Goal: Communication & Community: Share content

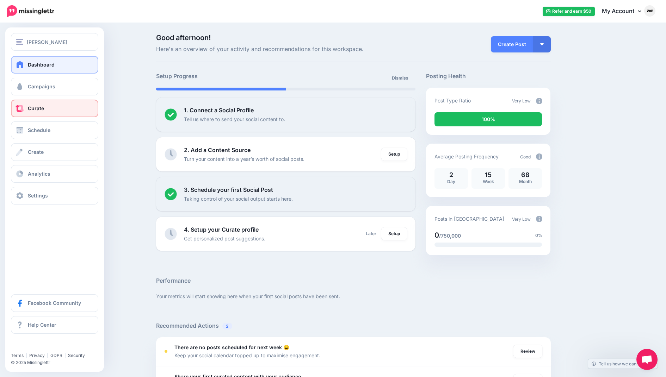
click at [15, 110] on link "Curate" at bounding box center [54, 109] width 87 height 18
click at [38, 128] on span "Schedule" at bounding box center [39, 130] width 23 height 6
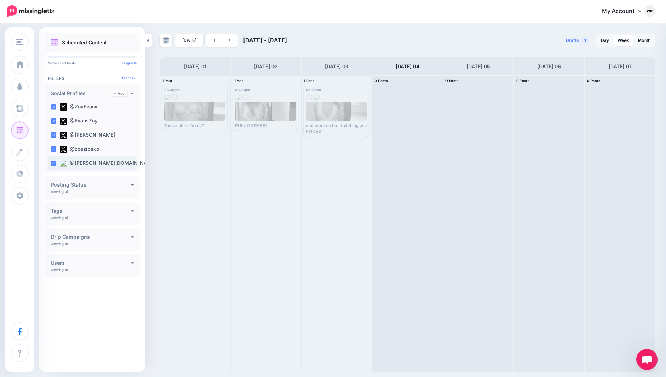
click at [54, 164] on ins at bounding box center [54, 164] width 6 height 6
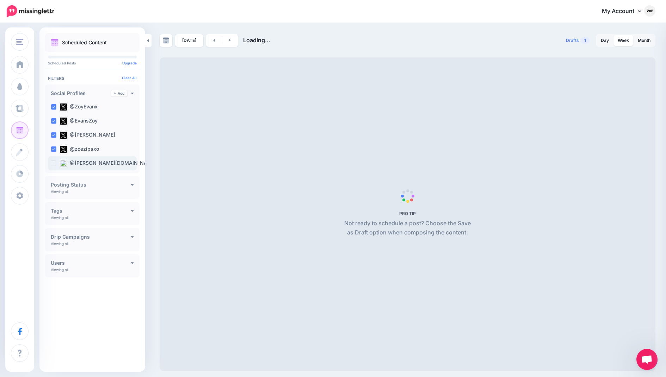
click at [107, 165] on label "@zoyevans.bsky.social" at bounding box center [108, 163] width 96 height 7
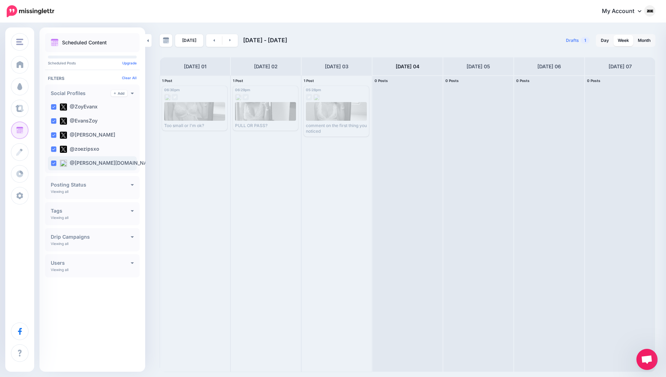
click at [107, 164] on label "@zoyevans.bsky.social" at bounding box center [108, 163] width 96 height 7
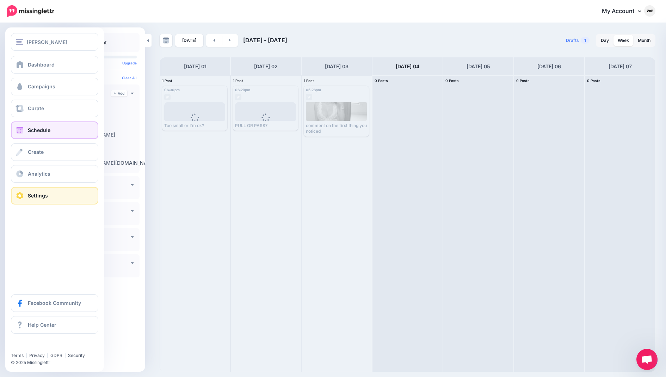
click at [51, 191] on link "Settings" at bounding box center [54, 196] width 87 height 18
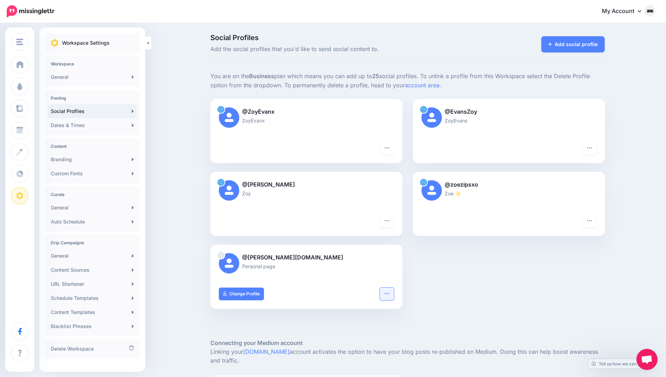
click at [386, 292] on icon "button" at bounding box center [387, 294] width 6 height 6
click at [374, 361] on link "Delete Profile" at bounding box center [361, 365] width 58 height 14
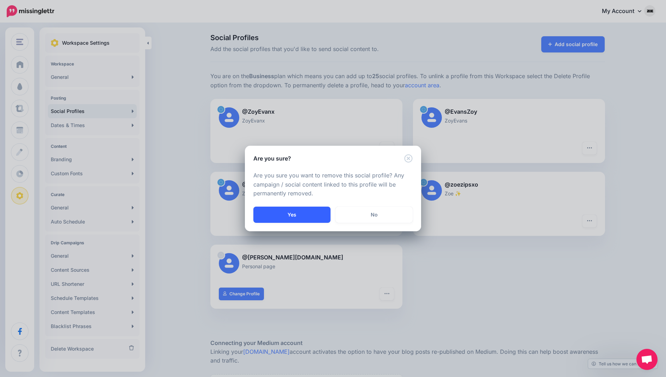
click at [308, 214] on button "Yes" at bounding box center [291, 215] width 77 height 16
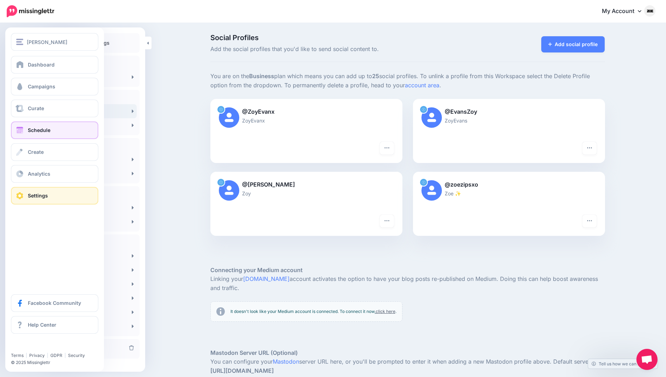
click at [41, 121] on link "Schedule" at bounding box center [54, 130] width 87 height 18
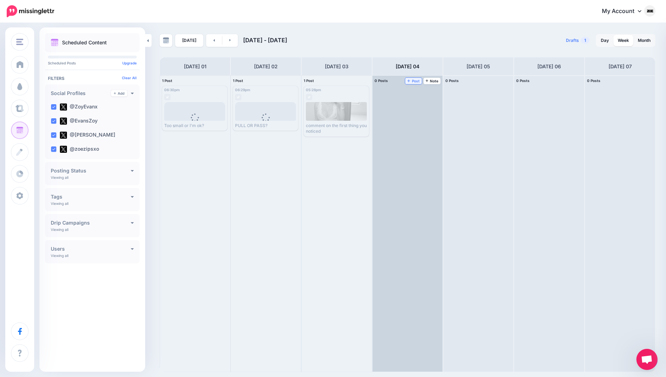
click at [413, 80] on span "Post" at bounding box center [413, 81] width 12 height 4
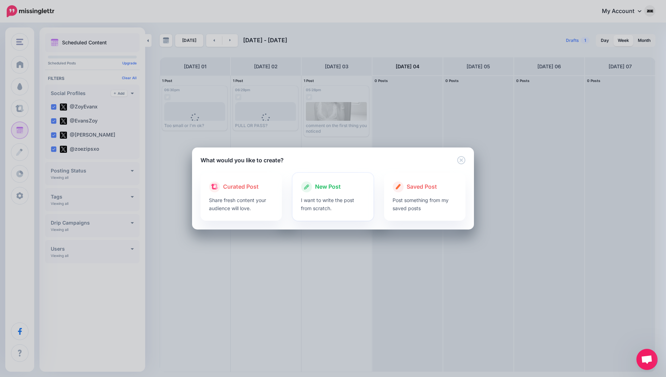
click at [343, 206] on p "I want to write the post from scratch." at bounding box center [333, 204] width 64 height 16
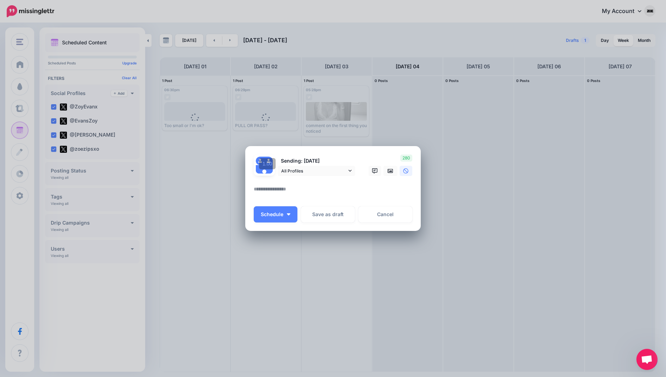
click at [306, 194] on textarea at bounding box center [335, 192] width 162 height 14
paste textarea "**********"
type textarea "**********"
click at [388, 170] on icon at bounding box center [390, 171] width 6 height 6
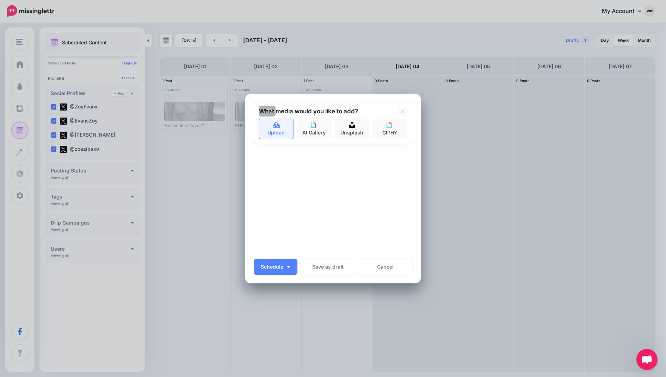
click at [285, 137] on link "Upload" at bounding box center [276, 129] width 35 height 20
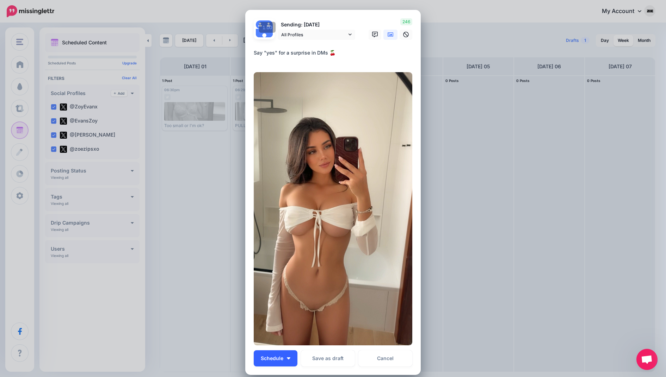
click at [277, 356] on span "Schedule" at bounding box center [272, 358] width 23 height 5
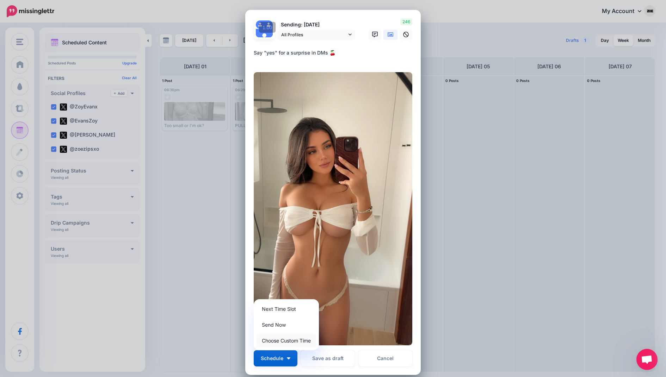
click at [281, 343] on link "Choose Custom Time" at bounding box center [286, 341] width 60 height 14
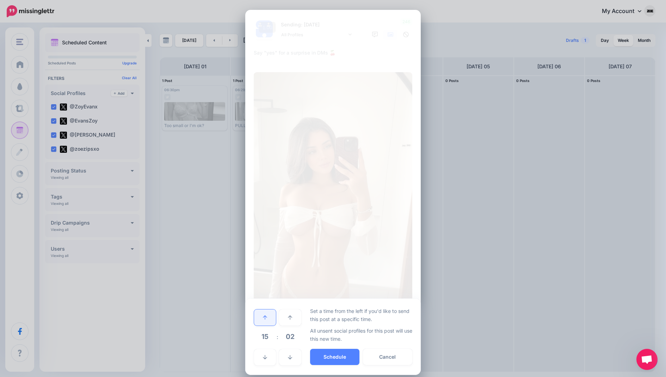
click at [259, 315] on link at bounding box center [265, 318] width 22 height 16
click at [337, 353] on button "Schedule" at bounding box center [334, 357] width 49 height 16
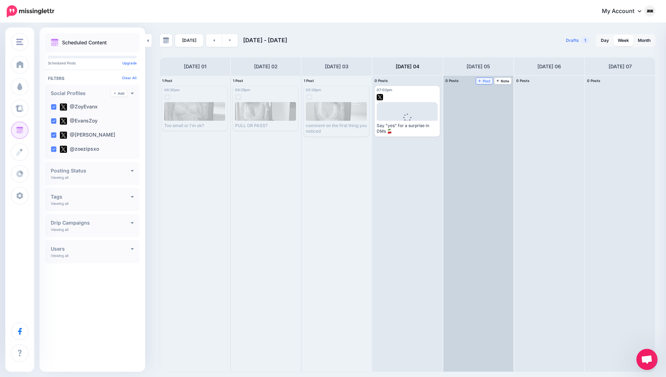
click at [491, 80] on link "Post" at bounding box center [484, 81] width 17 height 6
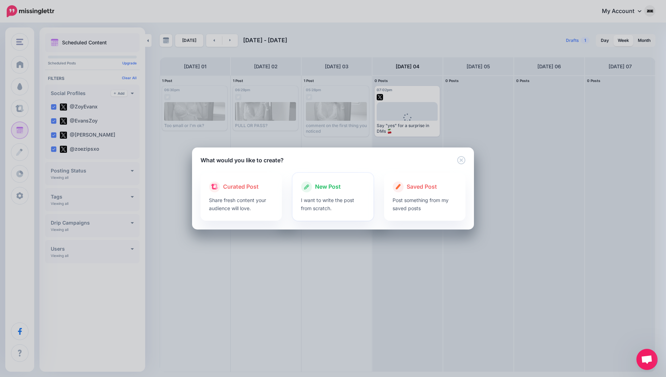
click at [327, 192] on span "New Post" at bounding box center [328, 186] width 26 height 9
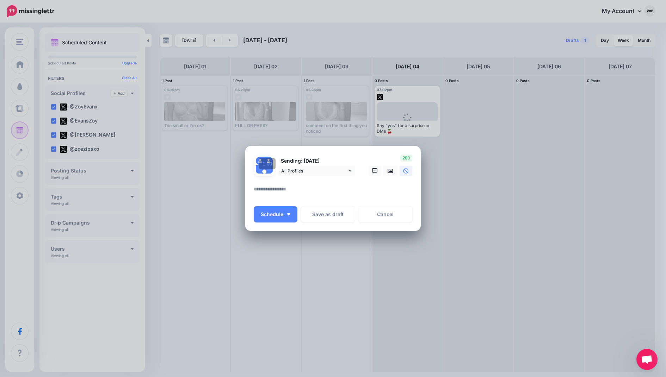
click at [332, 186] on textarea at bounding box center [335, 192] width 162 height 14
paste textarea "**********"
type textarea "**********"
click at [393, 169] on link at bounding box center [390, 171] width 14 height 10
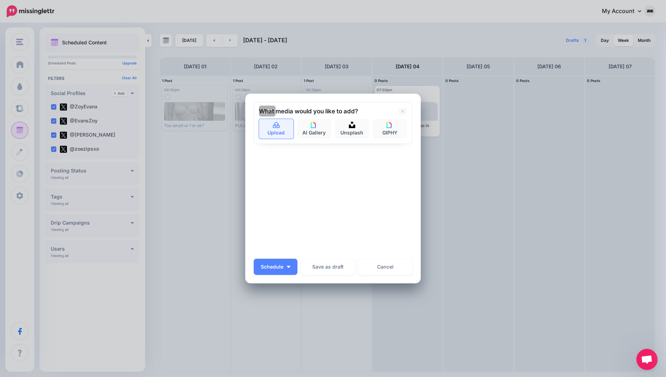
click at [288, 133] on link "Upload" at bounding box center [276, 129] width 35 height 20
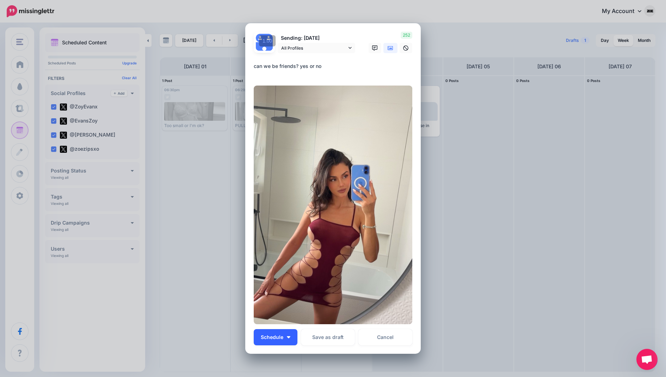
click at [292, 337] on button "Schedule" at bounding box center [276, 337] width 44 height 16
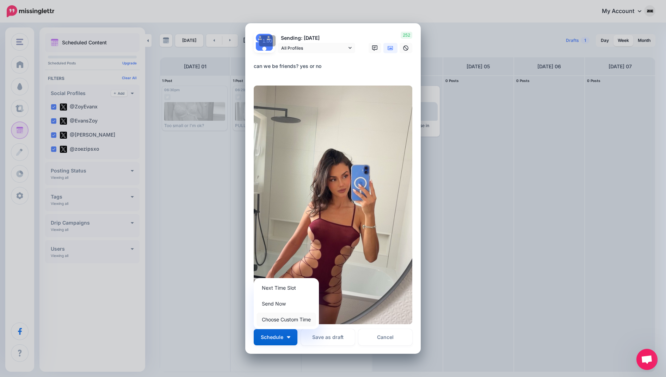
click at [292, 324] on link "Choose Custom Time" at bounding box center [286, 320] width 60 height 14
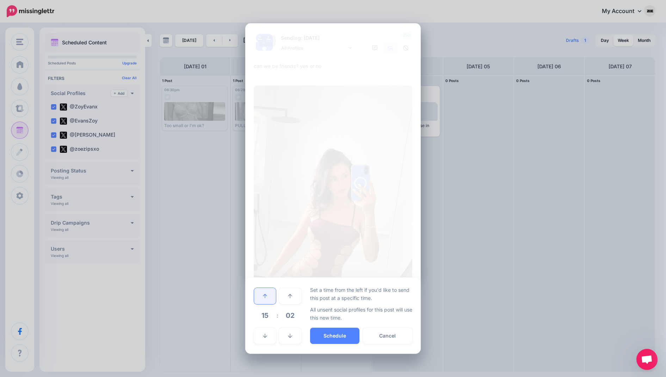
click at [266, 296] on icon at bounding box center [265, 296] width 4 height 5
click at [341, 338] on button "Schedule" at bounding box center [334, 336] width 49 height 16
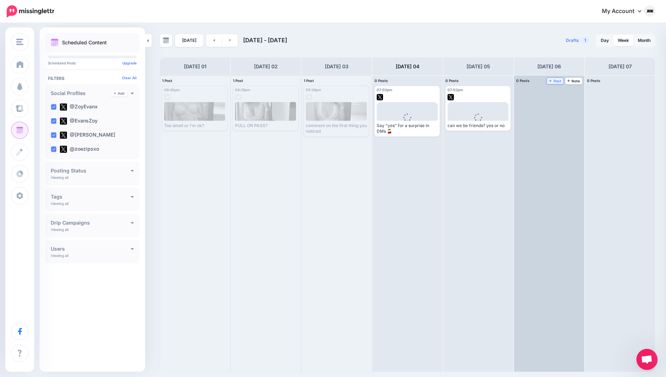
click at [556, 81] on span "Post" at bounding box center [555, 81] width 12 height 4
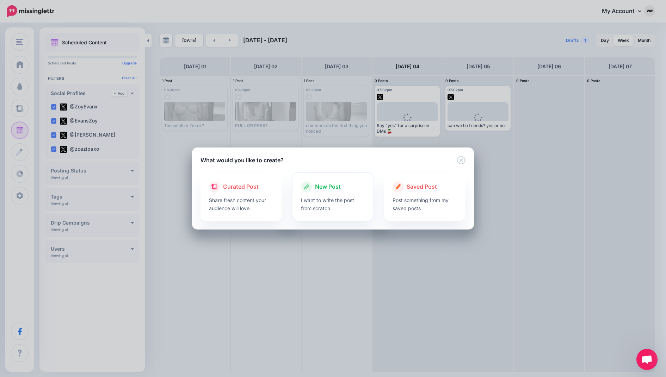
click at [323, 182] on div "New Post" at bounding box center [333, 186] width 64 height 11
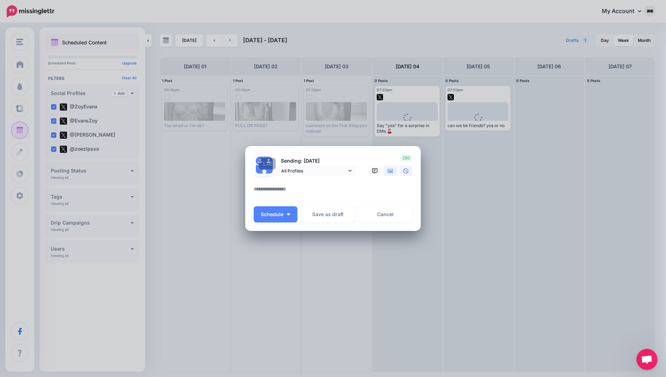
click at [393, 171] on icon at bounding box center [390, 171] width 6 height 4
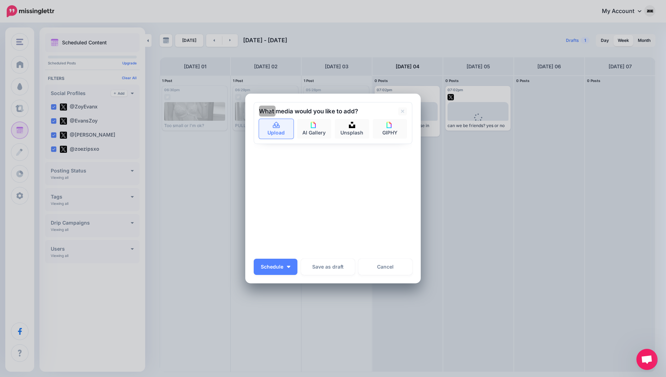
click at [285, 133] on link "Upload" at bounding box center [276, 129] width 35 height 20
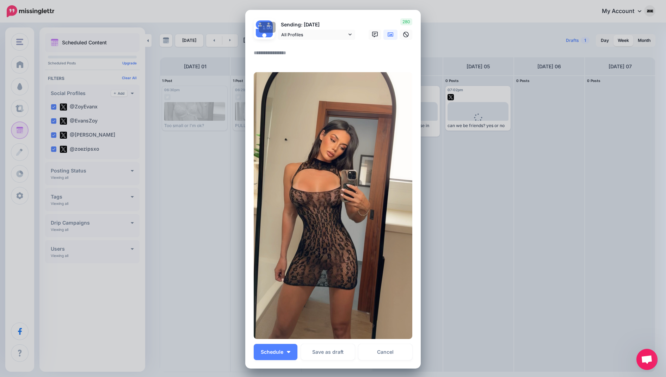
click at [271, 49] on textarea at bounding box center [335, 56] width 162 height 14
paste textarea "**********"
type textarea "**********"
click at [284, 350] on button "Schedule" at bounding box center [276, 352] width 44 height 16
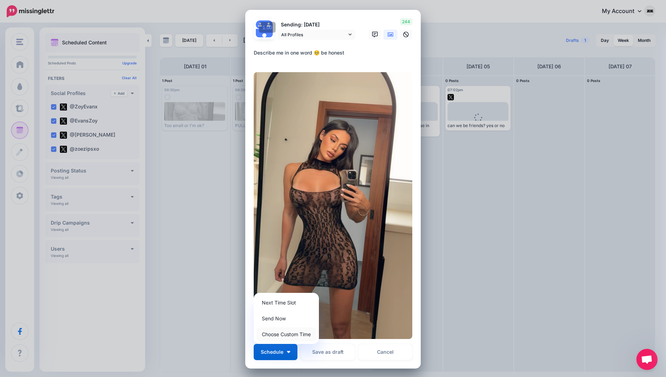
click at [286, 335] on link "Choose Custom Time" at bounding box center [286, 335] width 60 height 14
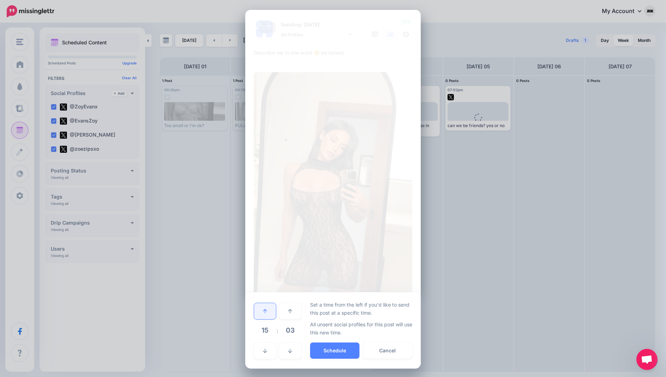
click at [265, 314] on link at bounding box center [265, 311] width 22 height 16
click at [344, 357] on button "Schedule" at bounding box center [334, 351] width 49 height 16
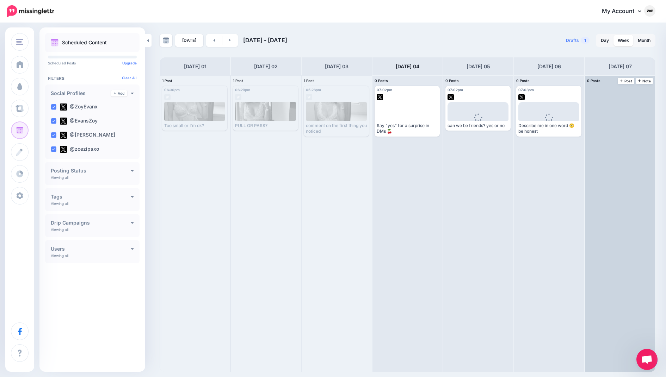
click at [629, 85] on div "0 Posts 07 Note Post" at bounding box center [620, 81] width 70 height 11
click at [628, 80] on span "Post" at bounding box center [625, 81] width 12 height 4
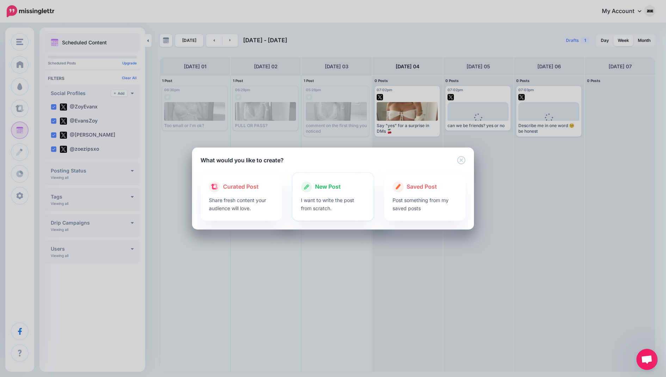
click at [307, 192] on icon at bounding box center [306, 186] width 11 height 11
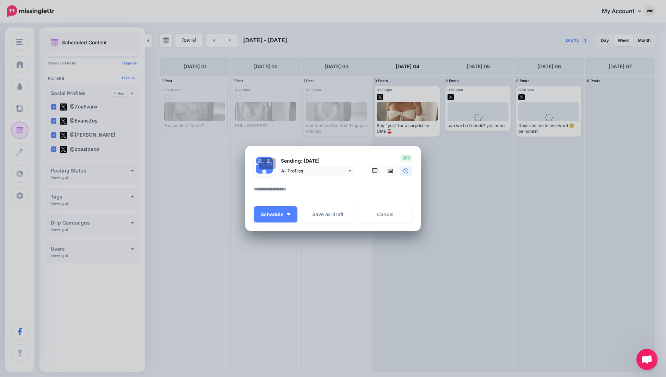
click at [288, 190] on textarea at bounding box center [335, 192] width 162 height 14
paste textarea "**********"
type textarea "**********"
click at [387, 167] on link at bounding box center [390, 171] width 14 height 10
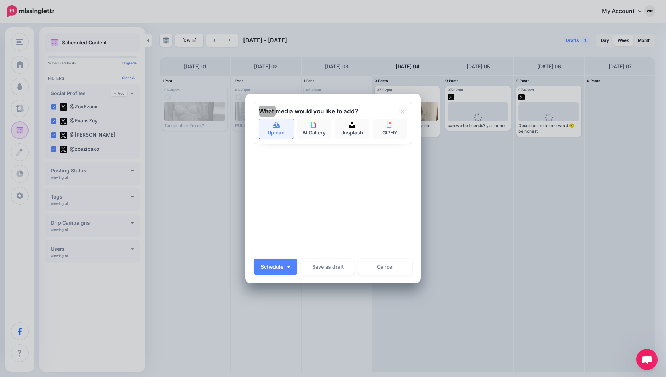
click at [273, 131] on link "Upload" at bounding box center [276, 129] width 35 height 20
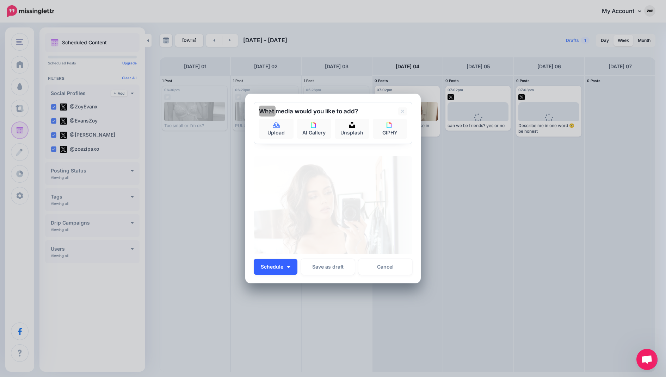
click at [290, 268] on button "Schedule" at bounding box center [276, 267] width 44 height 16
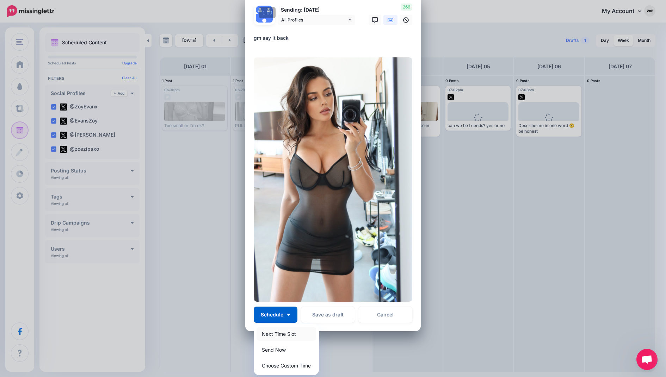
scroll to position [29, 0]
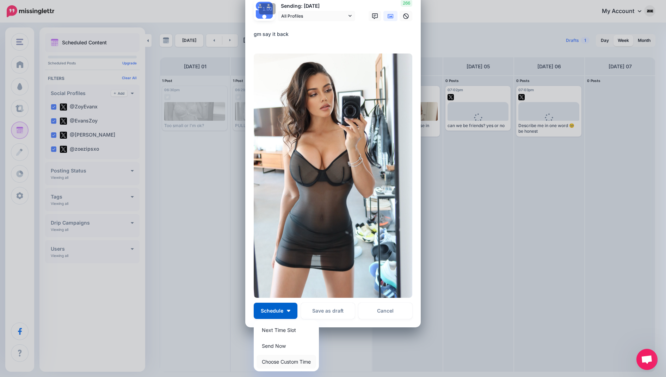
click at [285, 359] on link "Choose Custom Time" at bounding box center [286, 362] width 60 height 14
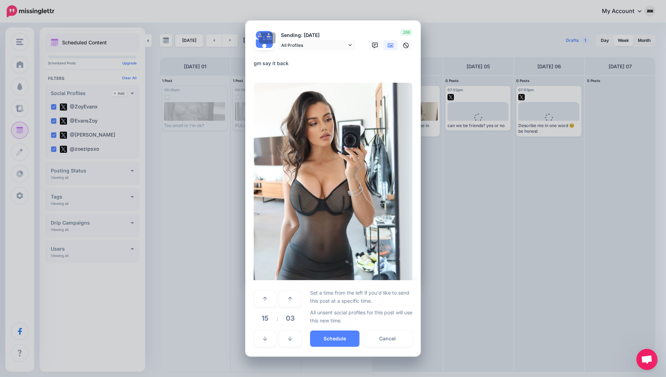
scroll to position [0, 0]
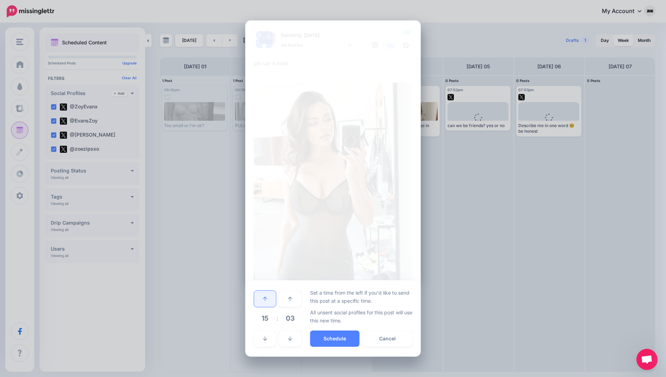
click at [269, 300] on link at bounding box center [265, 299] width 22 height 16
click at [332, 335] on button "Schedule" at bounding box center [334, 339] width 49 height 16
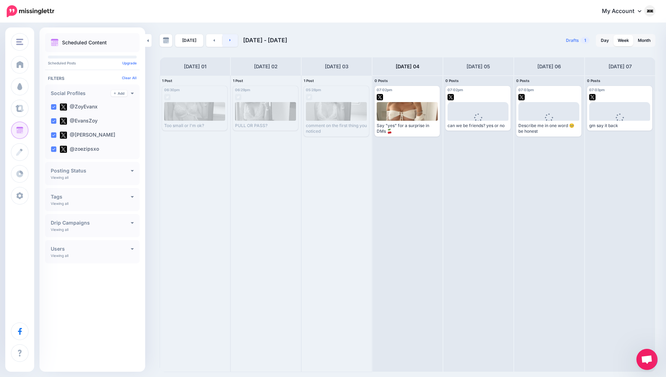
click at [231, 42] on link at bounding box center [230, 40] width 16 height 13
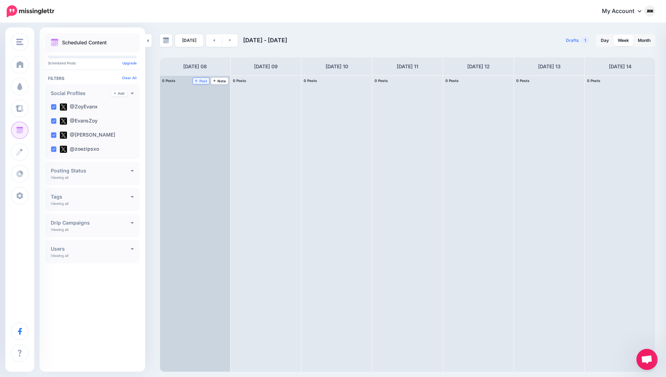
click at [199, 80] on span "Post" at bounding box center [201, 81] width 12 height 4
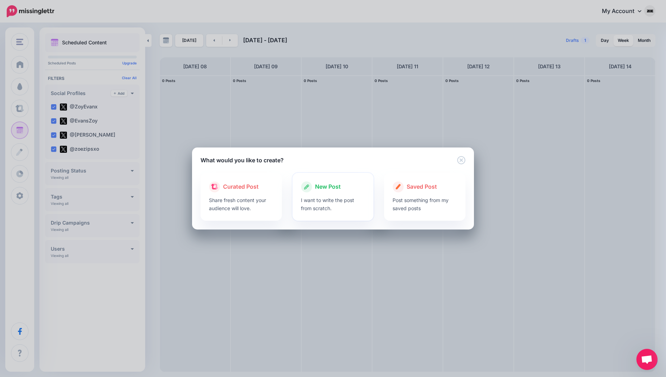
click at [354, 185] on div "New Post" at bounding box center [333, 186] width 64 height 11
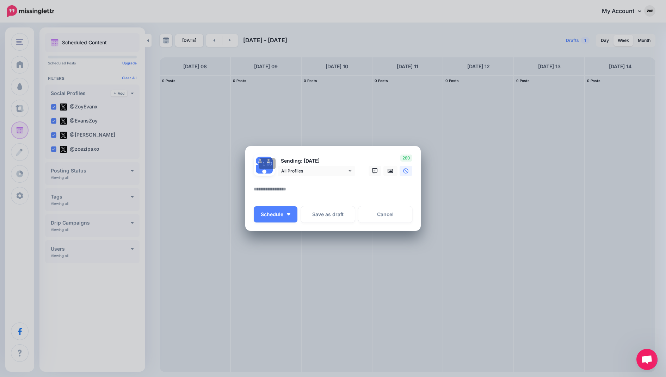
click at [288, 187] on textarea at bounding box center [335, 192] width 162 height 14
paste textarea "**********"
type textarea "**********"
click at [393, 171] on link at bounding box center [390, 171] width 14 height 10
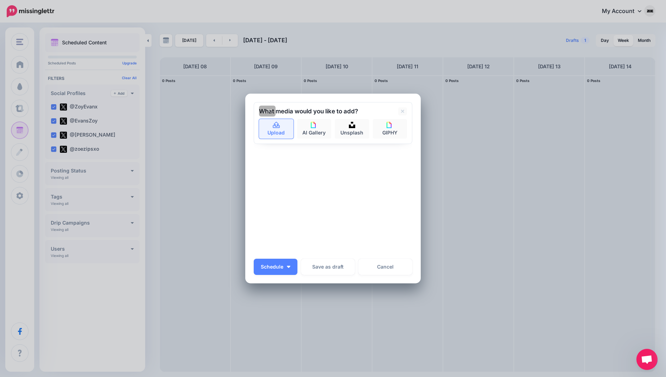
click at [278, 129] on link "Upload" at bounding box center [276, 129] width 35 height 20
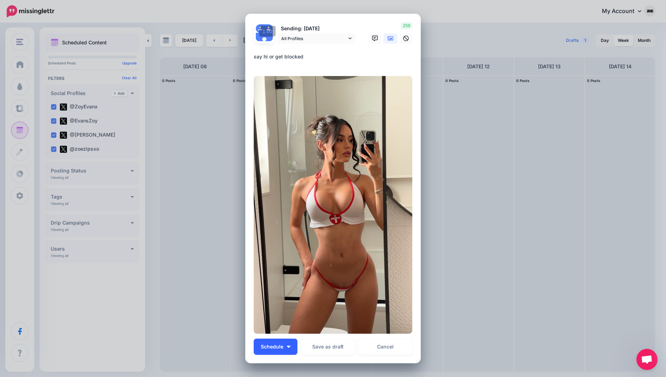
click at [284, 343] on button "Schedule" at bounding box center [276, 347] width 44 height 16
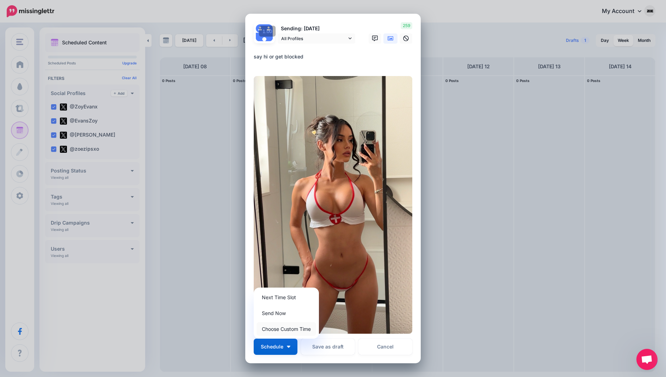
click at [284, 329] on link "Choose Custom Time" at bounding box center [286, 329] width 60 height 14
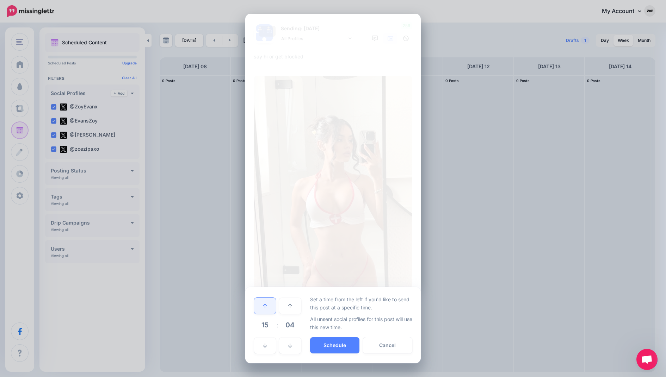
click at [258, 307] on link at bounding box center [265, 306] width 22 height 16
click at [335, 343] on button "Schedule" at bounding box center [334, 345] width 49 height 16
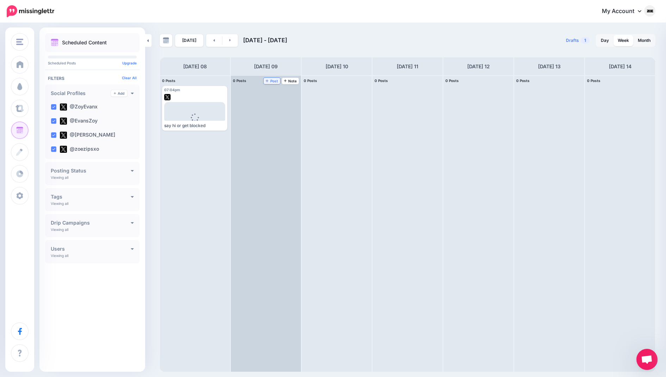
click at [273, 84] on link "Post" at bounding box center [271, 81] width 17 height 6
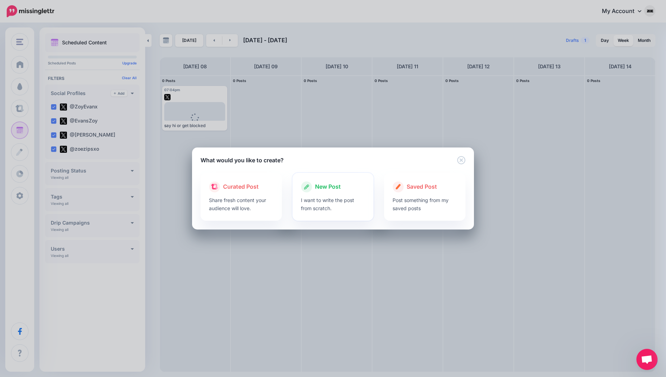
click at [353, 200] on p "I want to write the post from scratch." at bounding box center [333, 204] width 64 height 16
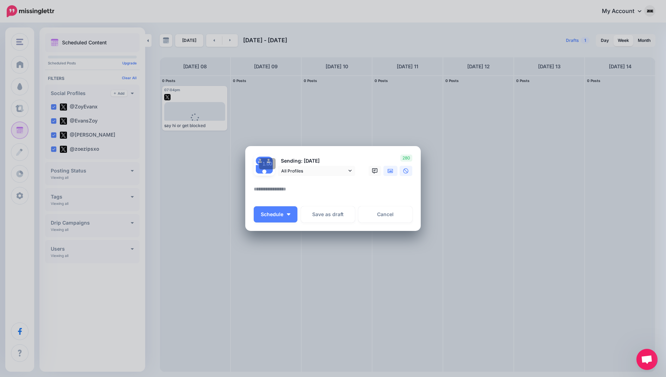
click at [388, 168] on link at bounding box center [390, 171] width 14 height 10
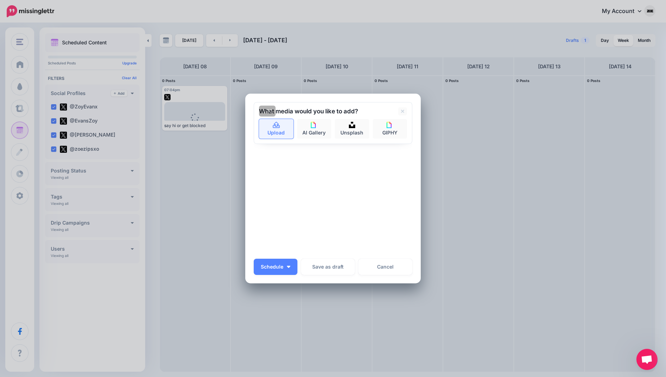
click at [276, 120] on link "Upload" at bounding box center [276, 129] width 35 height 20
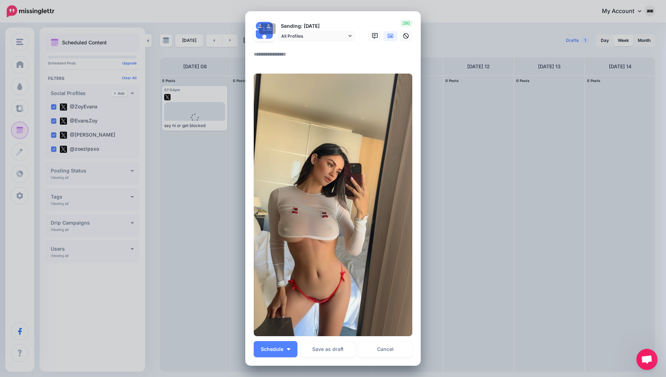
click at [298, 59] on textarea at bounding box center [335, 57] width 162 height 14
paste textarea "**********"
click at [291, 54] on textarea "**********" at bounding box center [335, 57] width 162 height 14
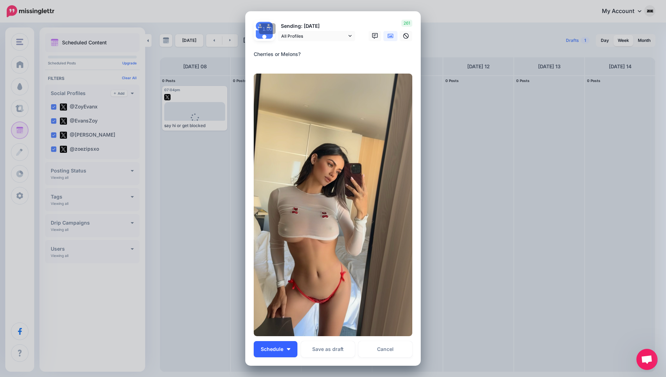
type textarea "**********"
click at [290, 352] on button "Schedule" at bounding box center [276, 349] width 44 height 16
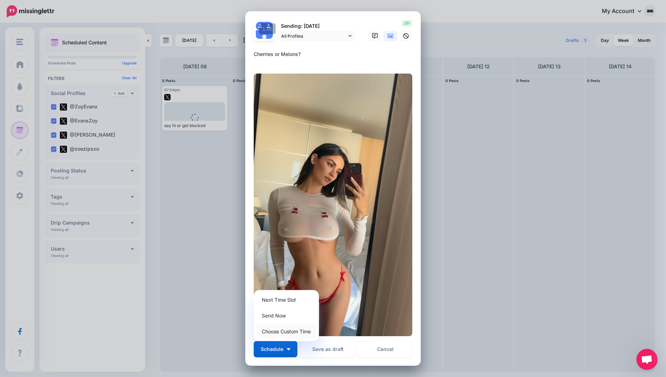
click at [294, 332] on link "Choose Custom Time" at bounding box center [286, 332] width 60 height 14
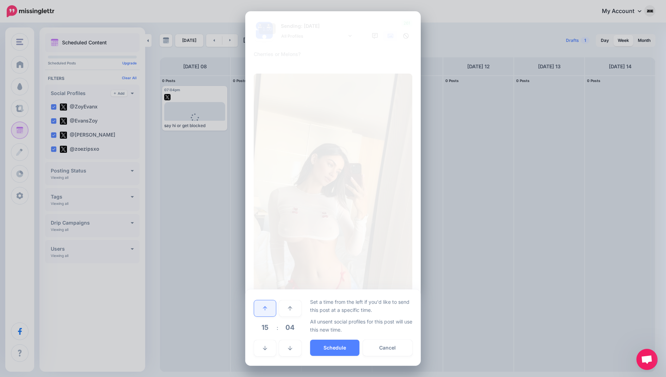
click at [269, 301] on link at bounding box center [265, 308] width 22 height 16
click at [342, 344] on button "Schedule" at bounding box center [334, 348] width 49 height 16
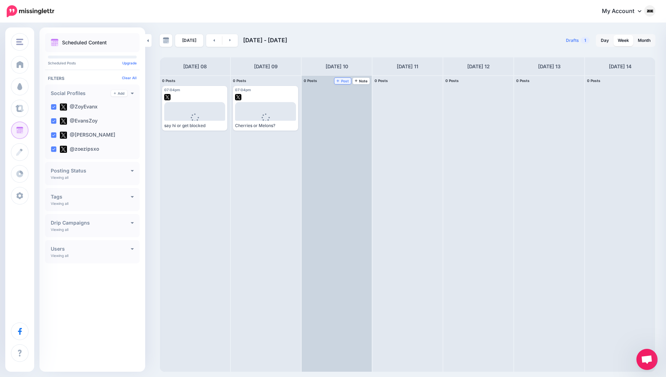
click at [349, 80] on link "Post" at bounding box center [342, 81] width 17 height 6
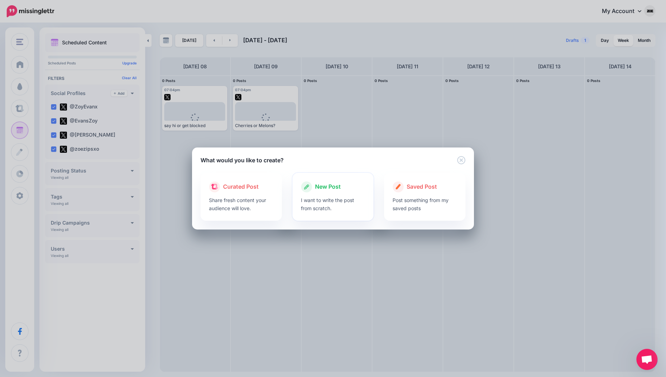
click at [299, 198] on div "New Post I want to write the post from scratch." at bounding box center [332, 197] width 81 height 48
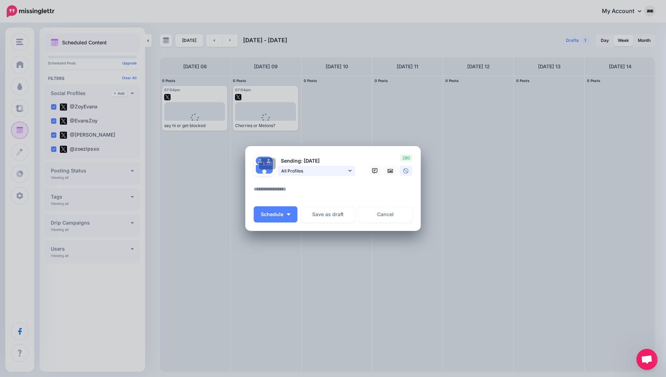
click at [305, 173] on span "All Profiles" at bounding box center [314, 170] width 66 height 7
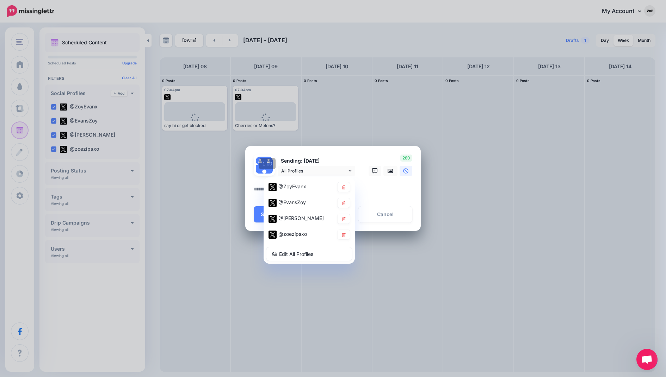
click at [385, 189] on textarea at bounding box center [335, 192] width 162 height 14
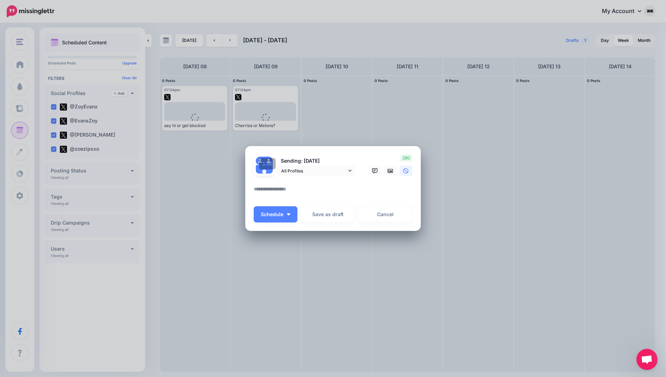
paste textarea "**********"
type textarea "**********"
click at [393, 171] on icon at bounding box center [390, 171] width 6 height 4
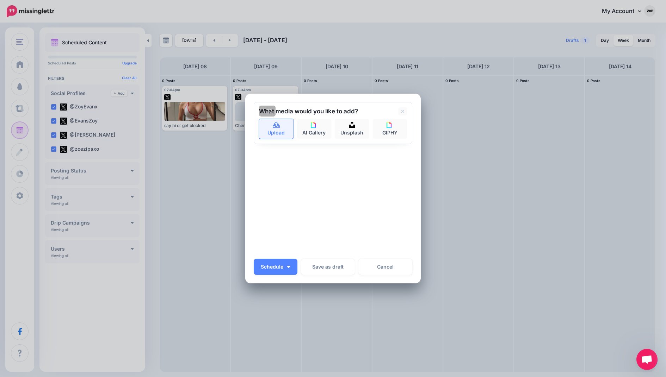
click at [273, 123] on icon at bounding box center [276, 125] width 8 height 6
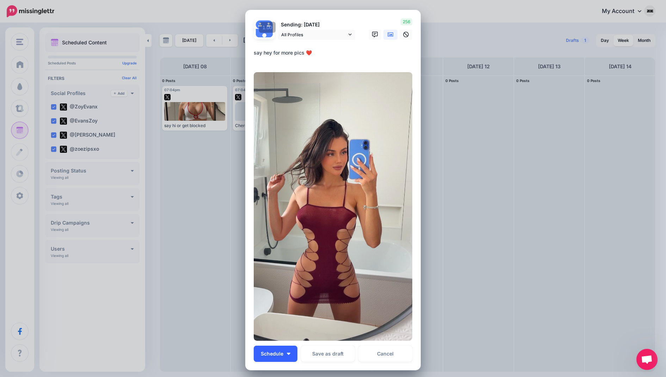
click at [281, 352] on span "Schedule" at bounding box center [272, 353] width 23 height 5
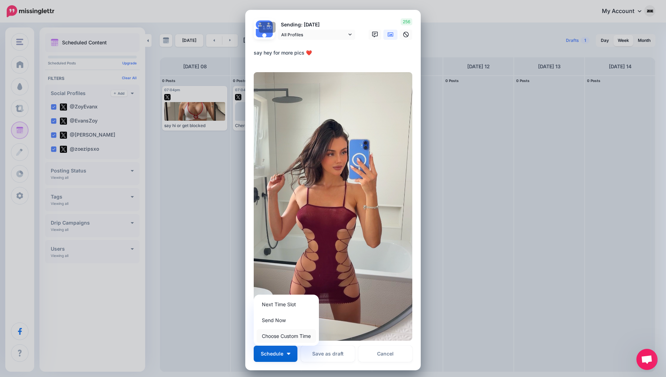
click at [282, 337] on link "Choose Custom Time" at bounding box center [286, 336] width 60 height 14
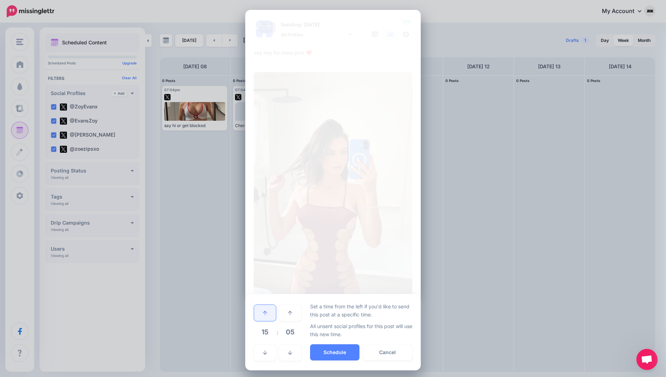
click at [269, 312] on link at bounding box center [265, 313] width 22 height 16
click at [330, 351] on button "Schedule" at bounding box center [334, 352] width 49 height 16
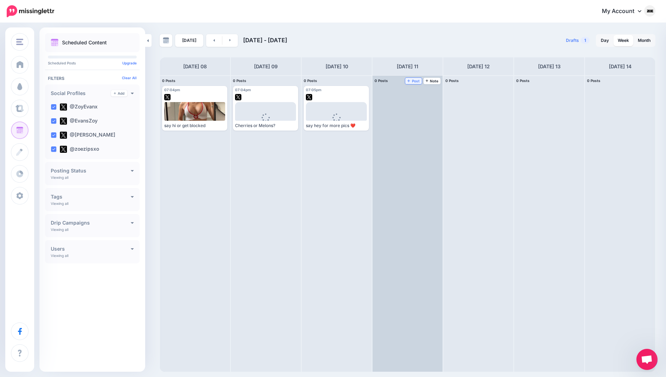
click at [417, 81] on span "Post" at bounding box center [413, 81] width 12 height 4
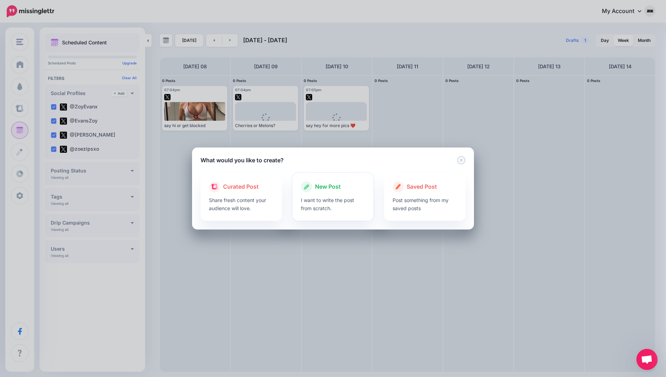
click at [299, 195] on div "New Post I want to write the post from scratch." at bounding box center [332, 197] width 81 height 48
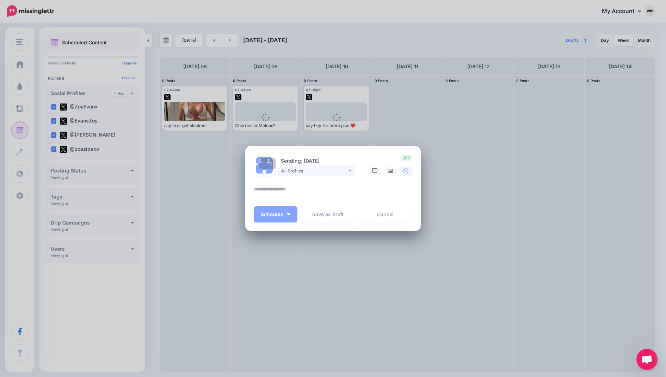
click at [288, 174] on span "All Profiles" at bounding box center [314, 170] width 66 height 7
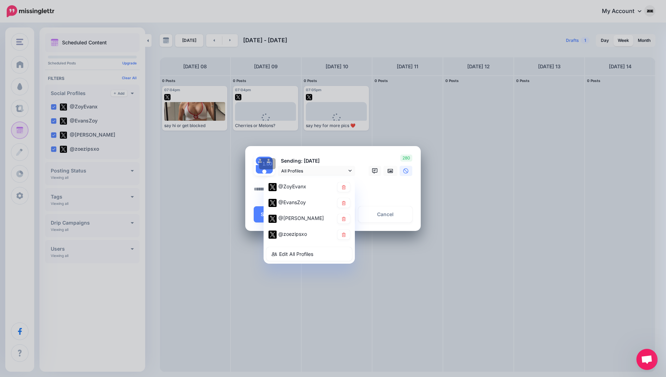
click at [248, 192] on div "Loading Sending: [DATE] All Profiles @ZoyEvanx @EvansZoy" at bounding box center [332, 188] width 175 height 85
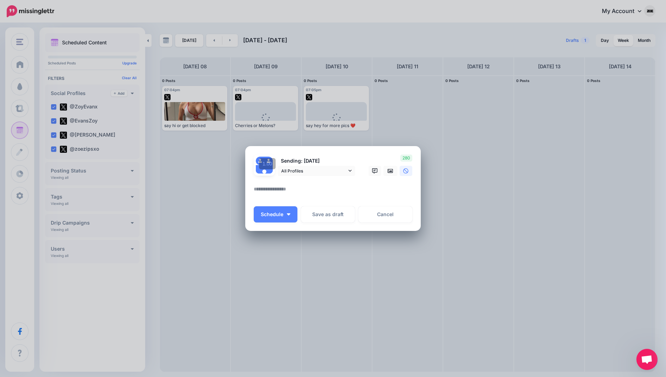
click at [270, 192] on textarea at bounding box center [335, 192] width 162 height 14
paste textarea "**********"
type textarea "**********"
click at [389, 169] on icon at bounding box center [390, 171] width 6 height 4
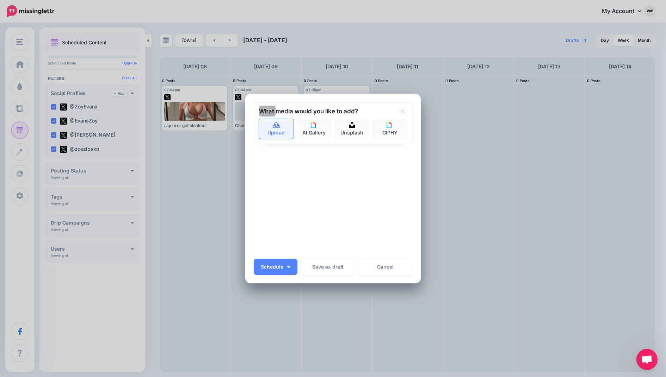
click at [277, 127] on icon at bounding box center [276, 125] width 8 height 6
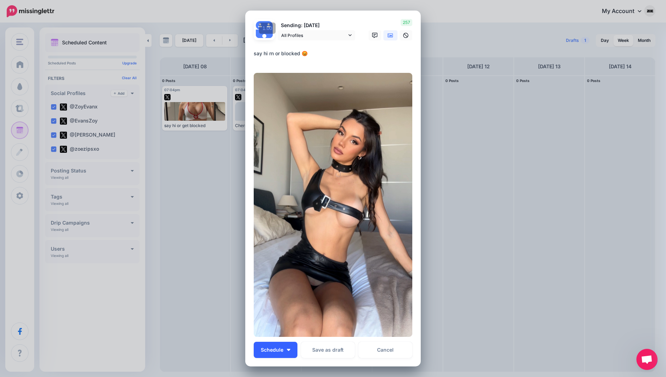
click at [283, 355] on button "Schedule" at bounding box center [276, 350] width 44 height 16
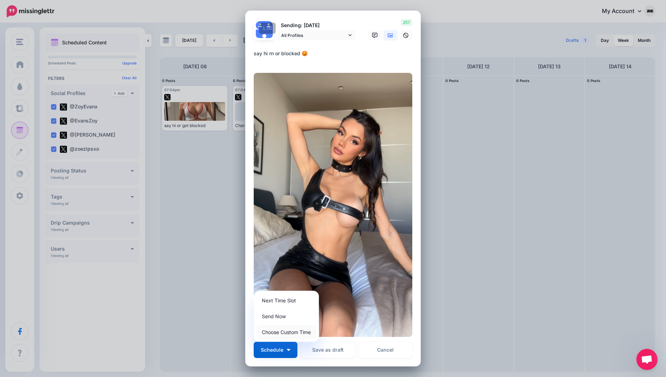
click at [294, 331] on link "Choose Custom Time" at bounding box center [286, 332] width 60 height 14
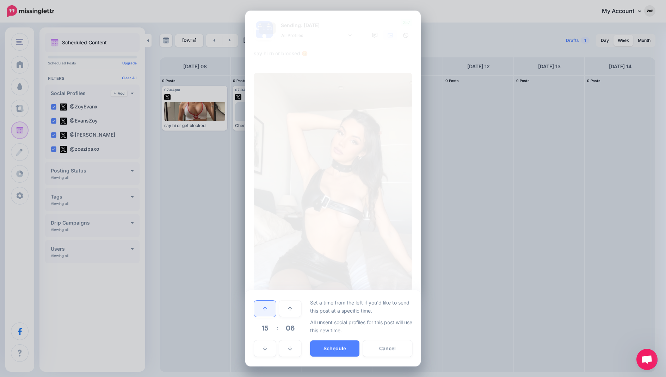
click at [269, 308] on link at bounding box center [265, 309] width 22 height 16
click at [339, 352] on button "Schedule" at bounding box center [334, 349] width 49 height 16
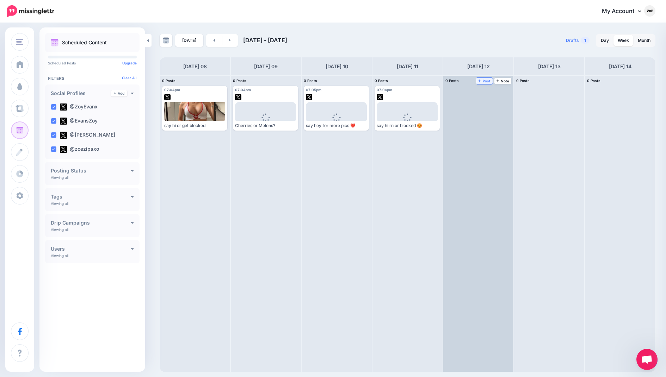
click at [487, 81] on span "Post" at bounding box center [484, 81] width 12 height 4
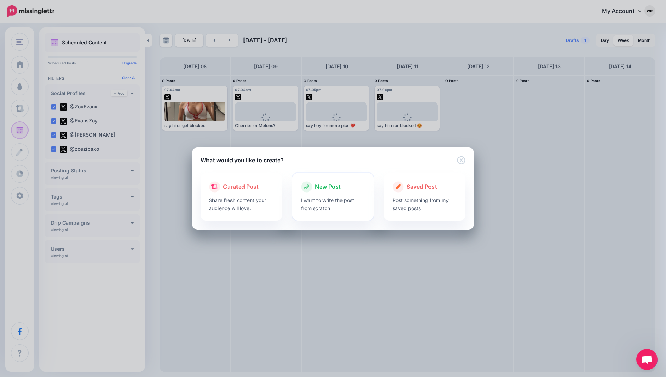
click at [304, 187] on icon at bounding box center [306, 186] width 11 height 11
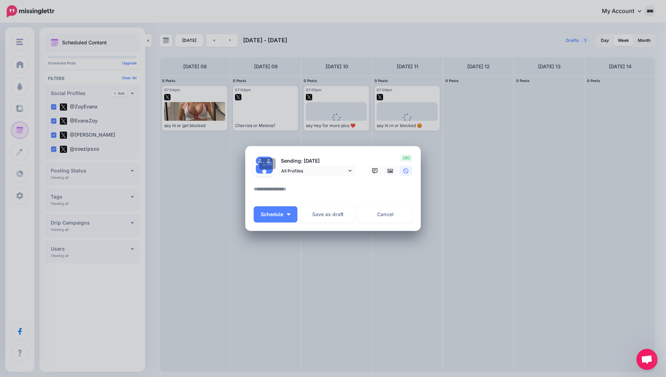
click at [306, 164] on p "Sending: [DATE]" at bounding box center [316, 161] width 77 height 8
click at [303, 172] on span "All Profiles" at bounding box center [314, 170] width 66 height 7
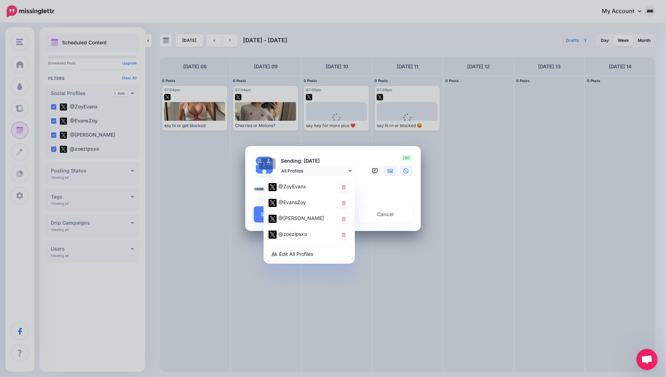
click at [391, 173] on icon at bounding box center [390, 171] width 6 height 6
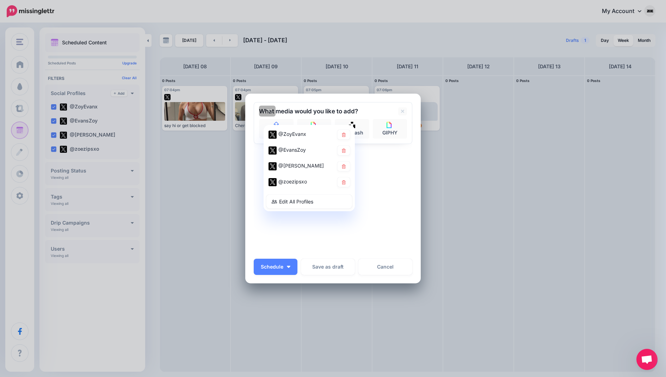
click at [389, 165] on div "Sending: [DATE] All Profiles" at bounding box center [333, 178] width 158 height 152
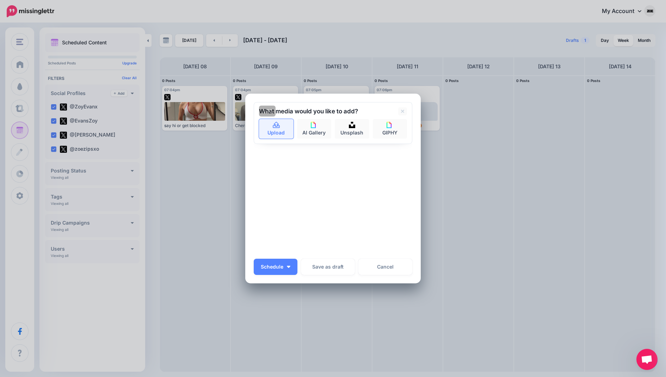
click at [284, 132] on link "Upload" at bounding box center [276, 129] width 35 height 20
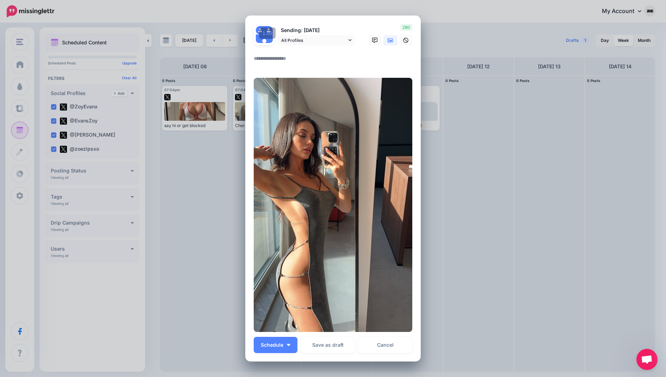
click at [290, 62] on textarea at bounding box center [335, 61] width 162 height 14
paste textarea "**********"
type textarea "**********"
click at [285, 341] on button "Schedule" at bounding box center [276, 345] width 44 height 16
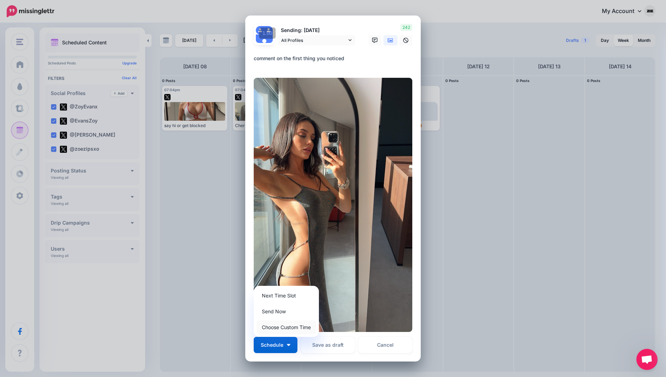
click at [288, 326] on link "Choose Custom Time" at bounding box center [286, 327] width 60 height 14
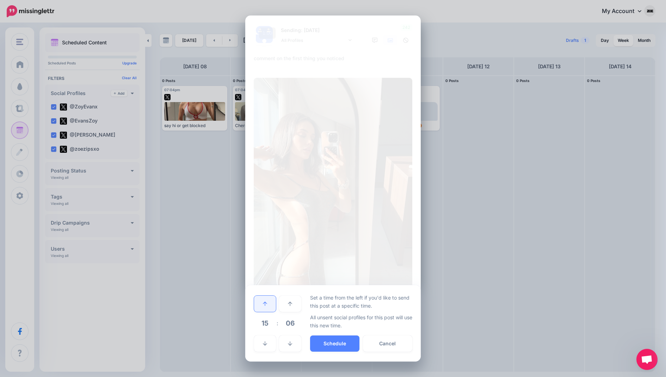
click at [262, 300] on link at bounding box center [265, 304] width 22 height 16
click at [341, 340] on button "Schedule" at bounding box center [334, 344] width 49 height 16
